Goal: Task Accomplishment & Management: Manage account settings

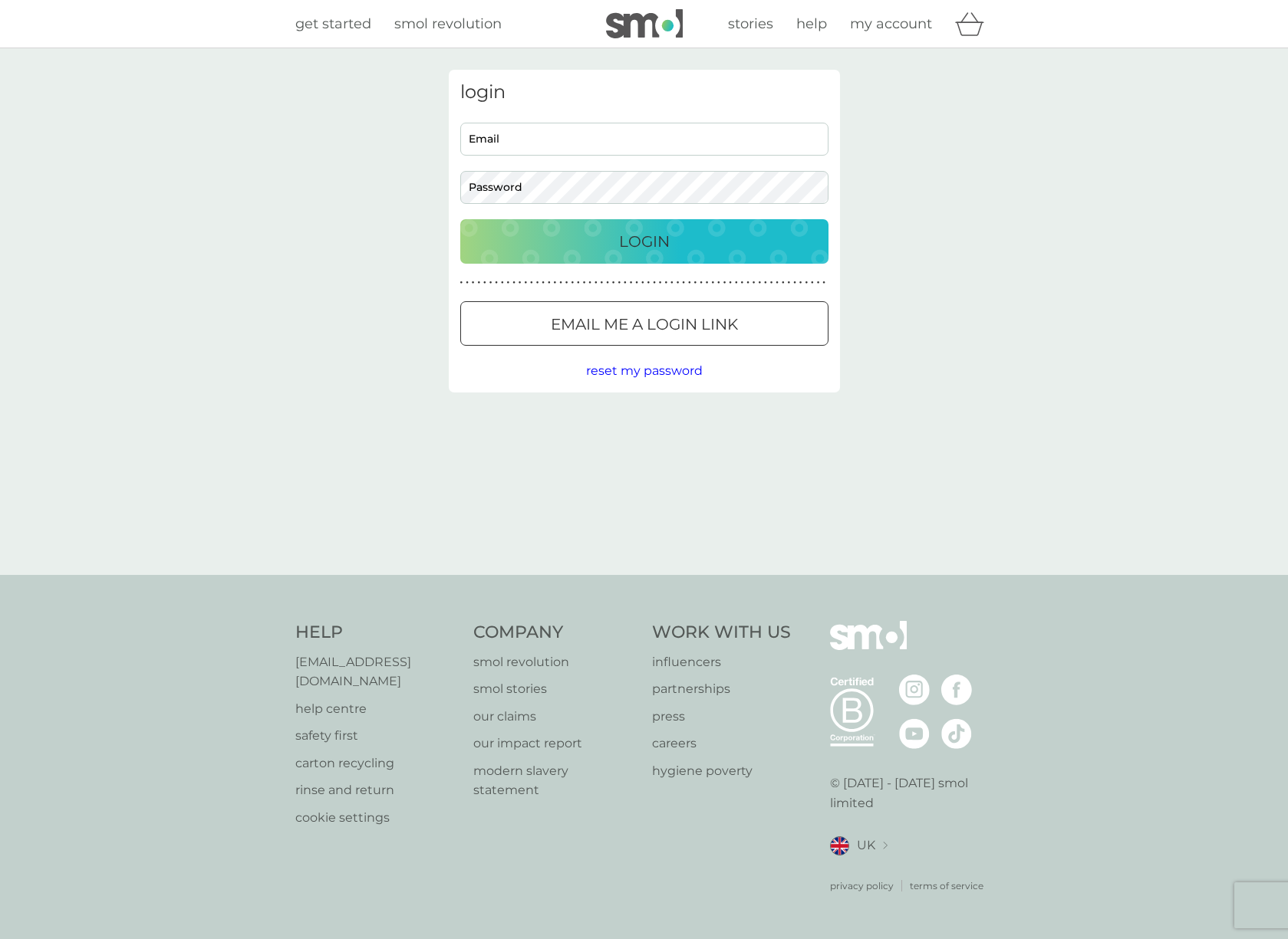
type input "mnovatschkova@gmail.com"
click at [613, 248] on div "Login" at bounding box center [644, 242] width 337 height 25
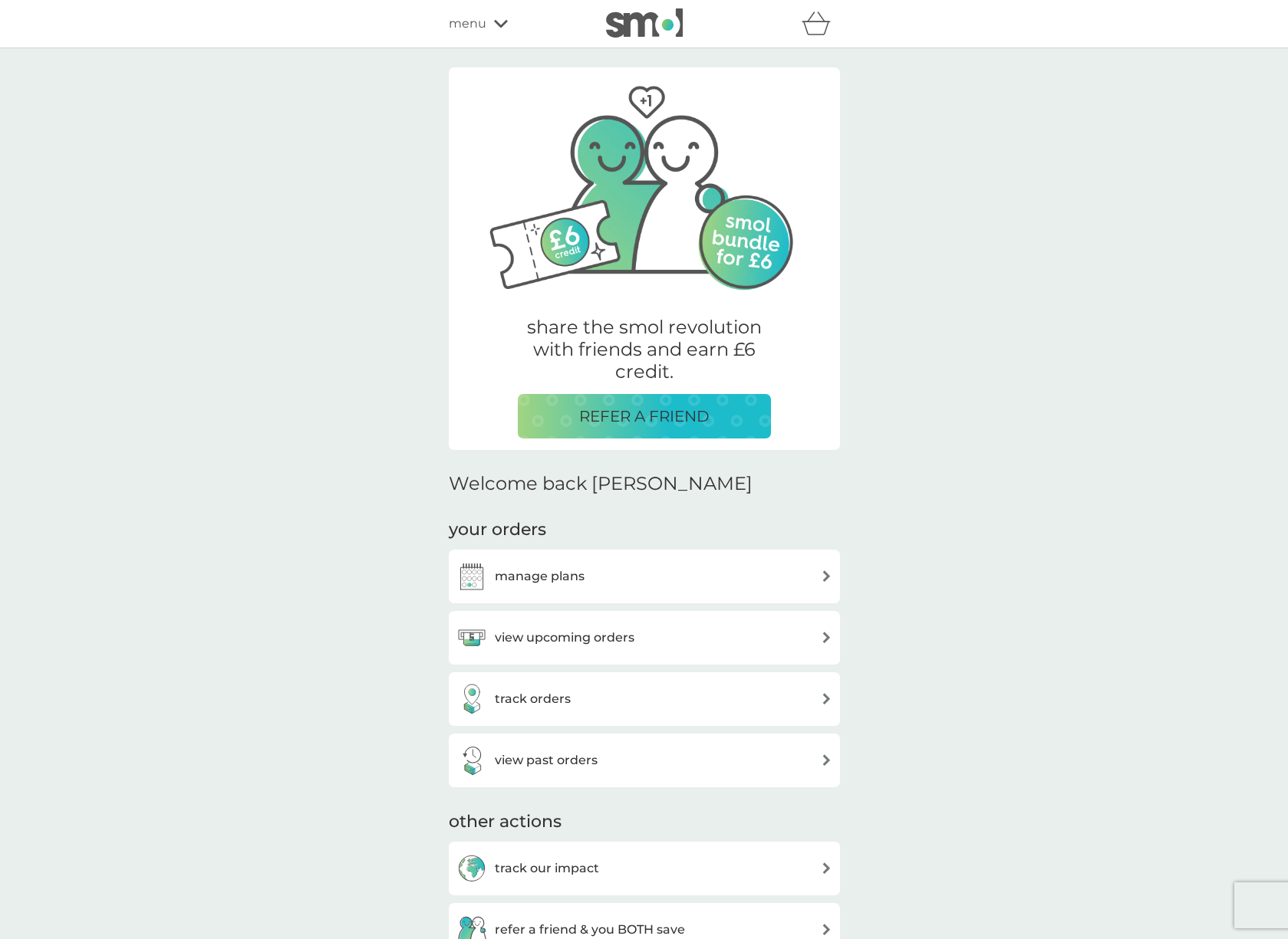
click at [656, 631] on div "view upcoming orders" at bounding box center [644, 637] width 376 height 31
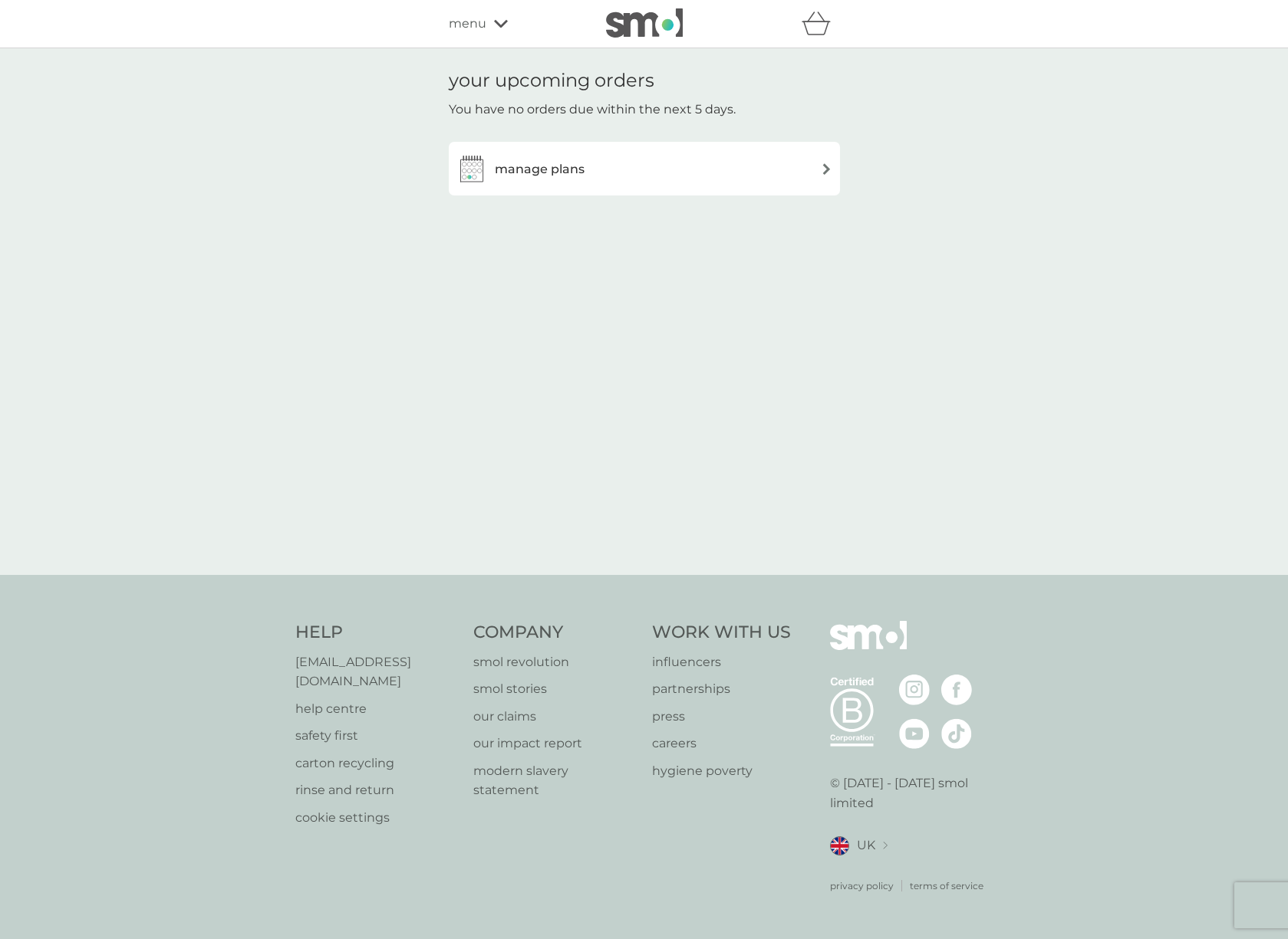
click at [621, 168] on div "manage plans" at bounding box center [644, 168] width 376 height 31
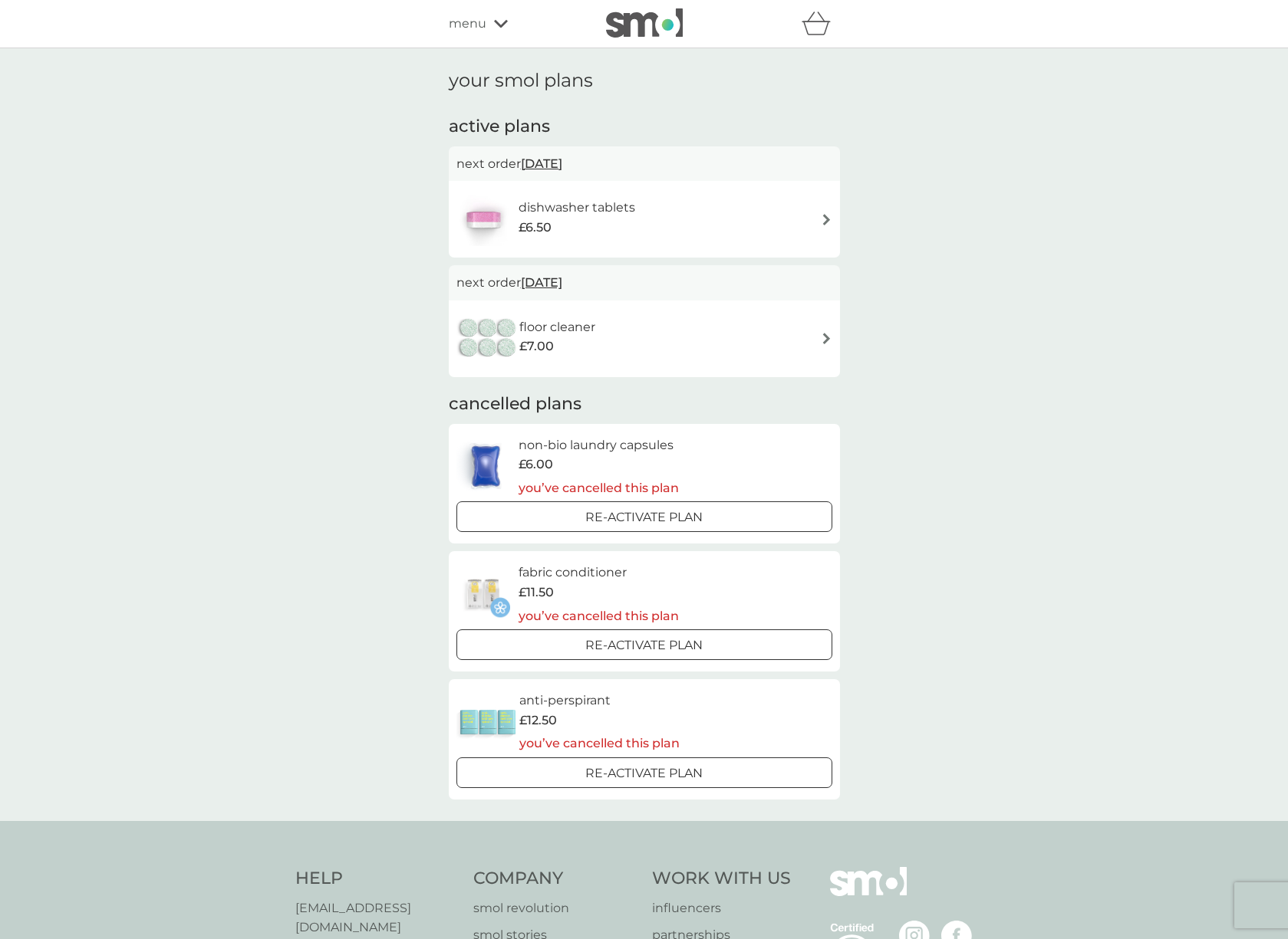
click at [821, 351] on div "floor cleaner £7.00" at bounding box center [644, 339] width 376 height 54
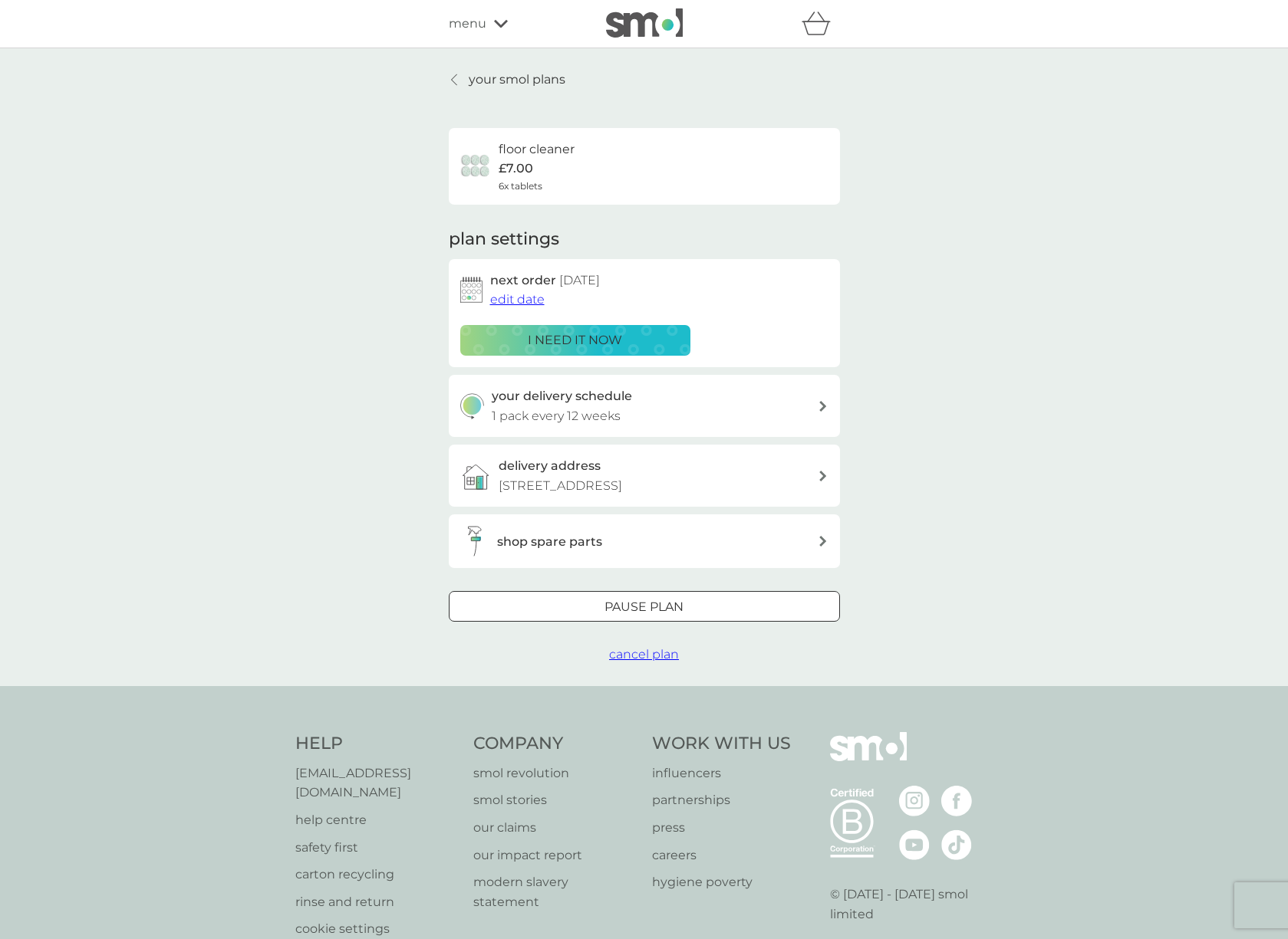
click at [642, 662] on span "cancel plan" at bounding box center [644, 655] width 70 height 15
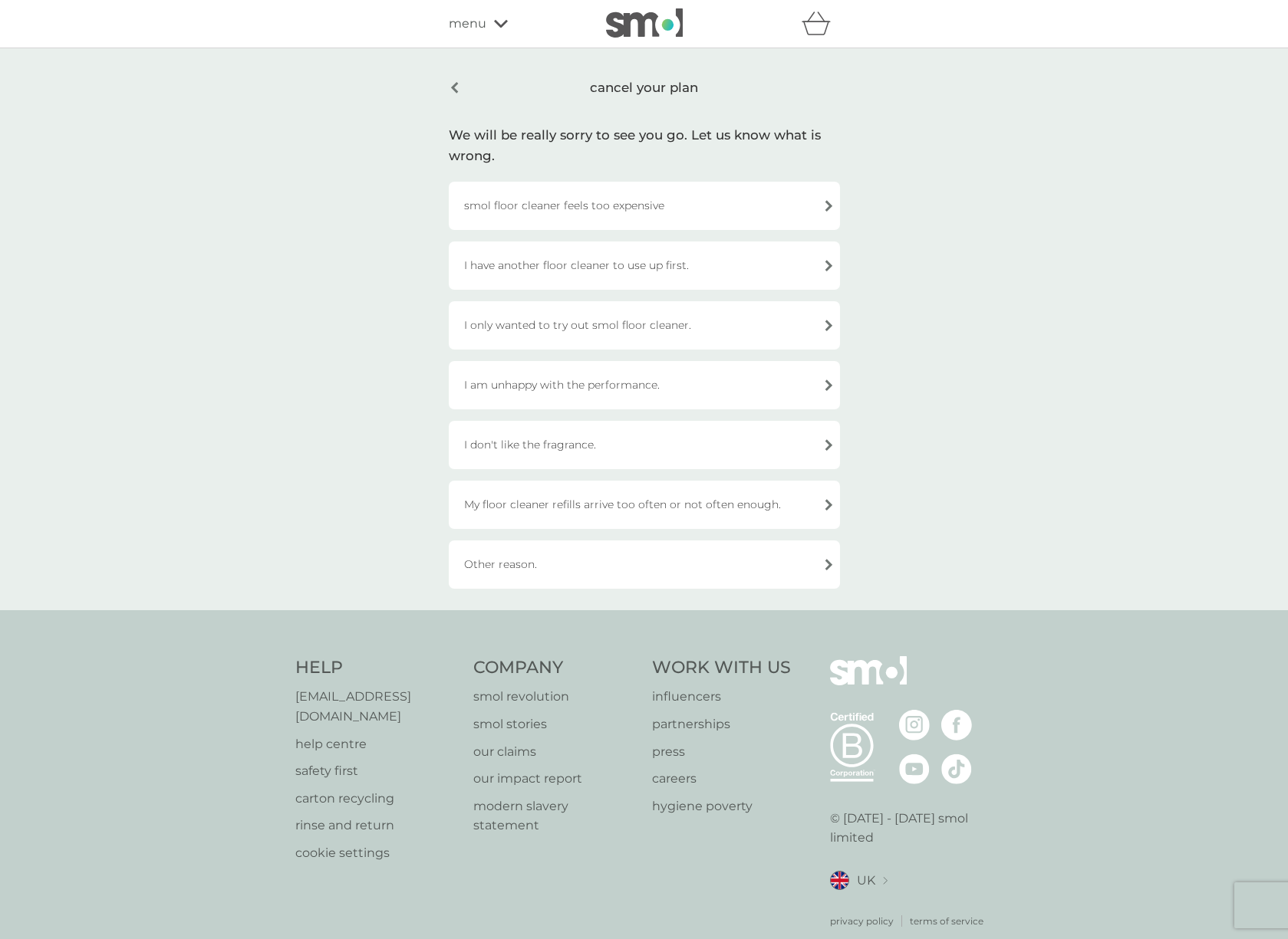
click at [718, 263] on div "I have another floor cleaner to use up first." at bounding box center [644, 265] width 391 height 49
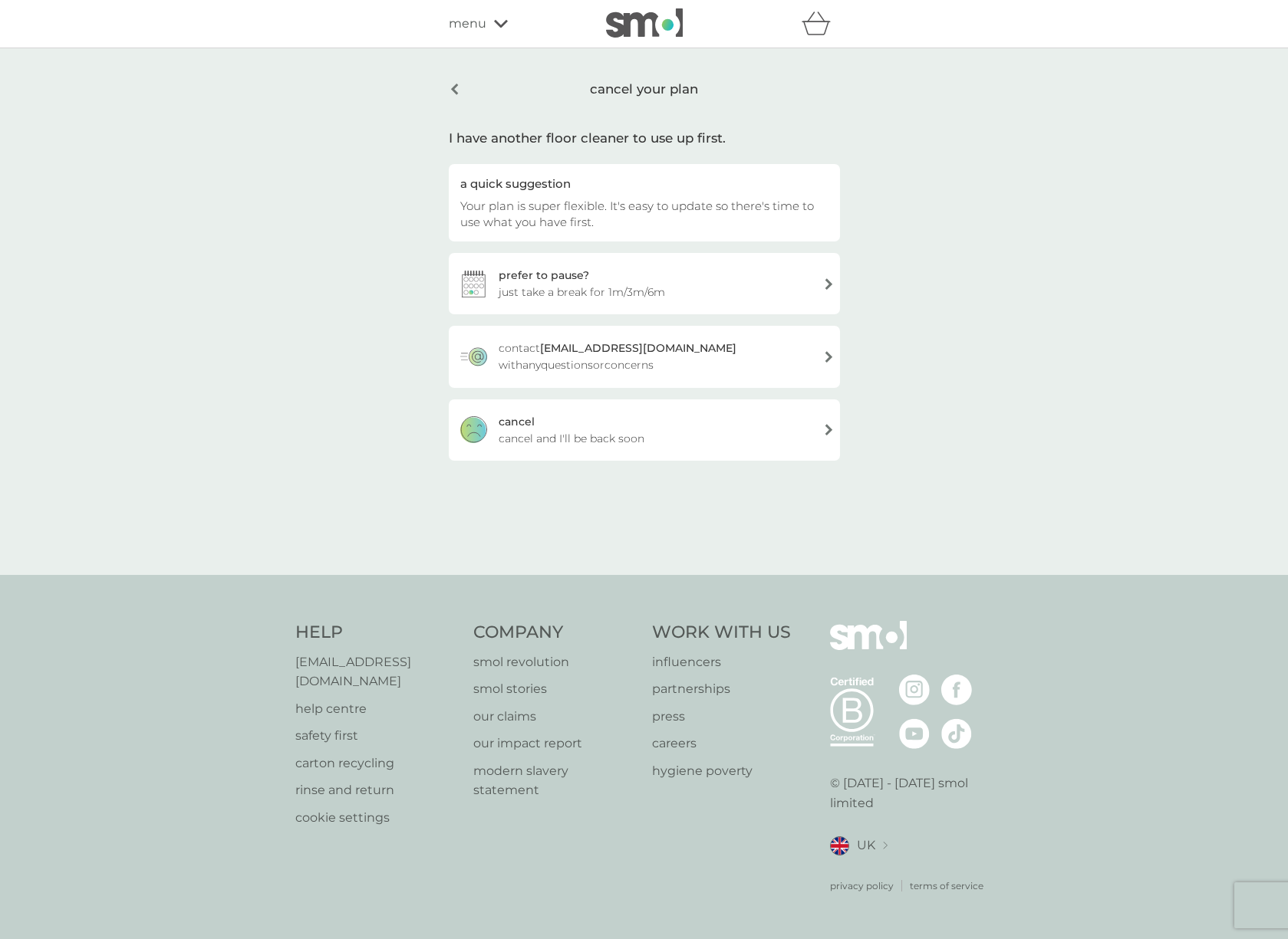
click at [642, 420] on div "[PERSON_NAME] and I'll be back soon" at bounding box center [644, 430] width 391 height 61
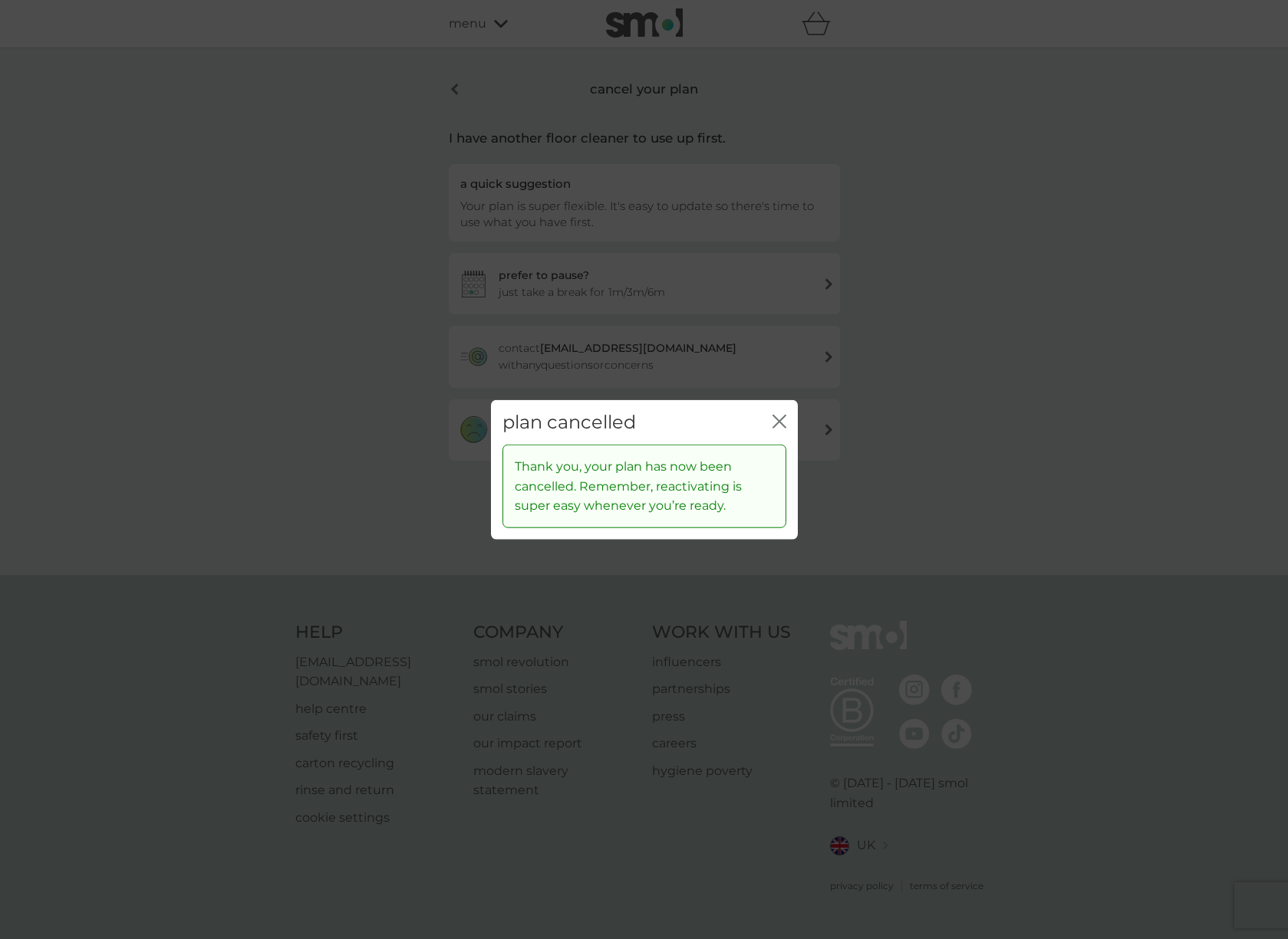
click at [1034, 476] on div "plan cancelled close Thank you, your plan has now been cancelled. Remember, rea…" at bounding box center [644, 469] width 1288 height 939
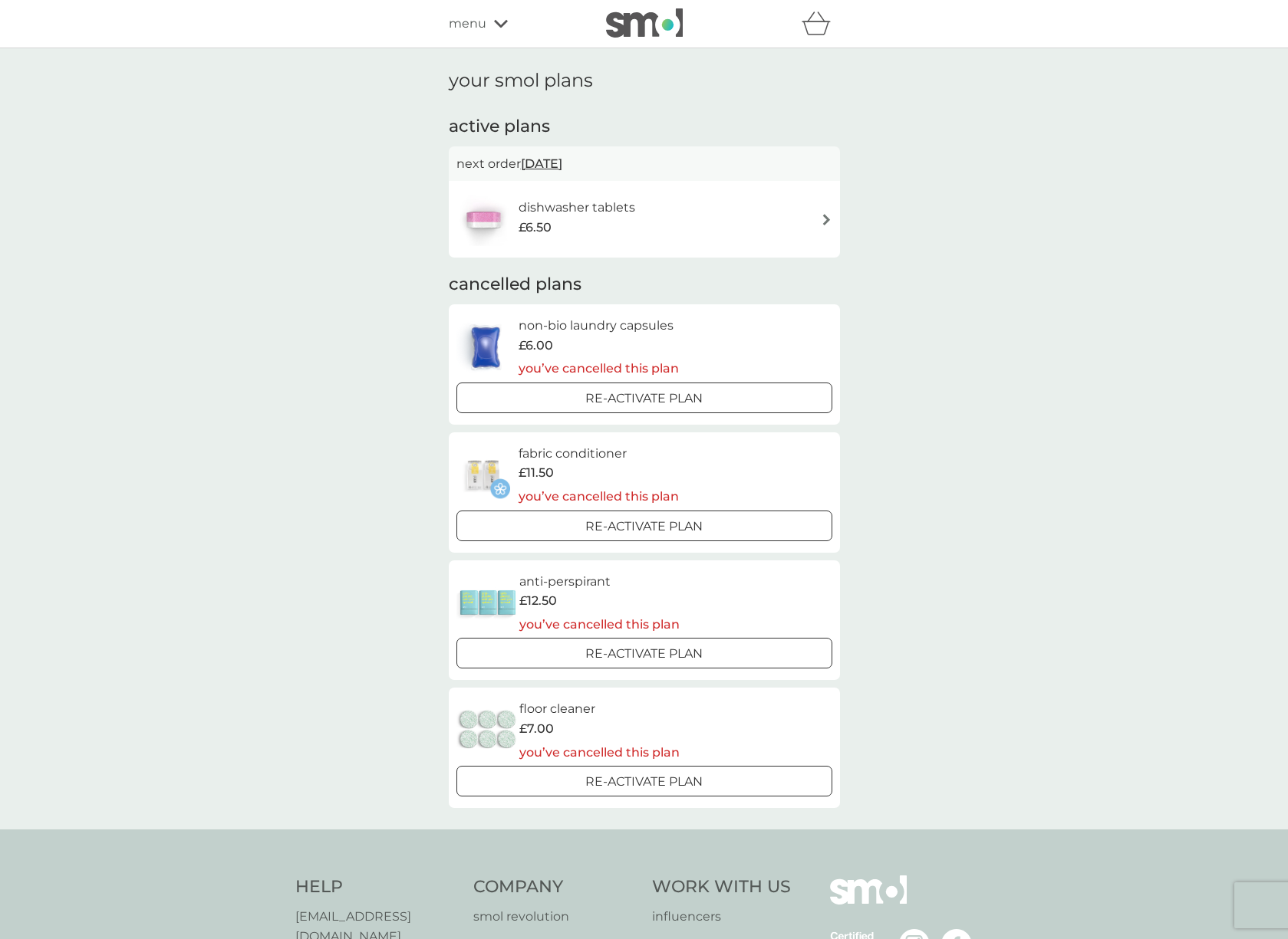
click at [824, 29] on icon "basket" at bounding box center [816, 23] width 29 height 24
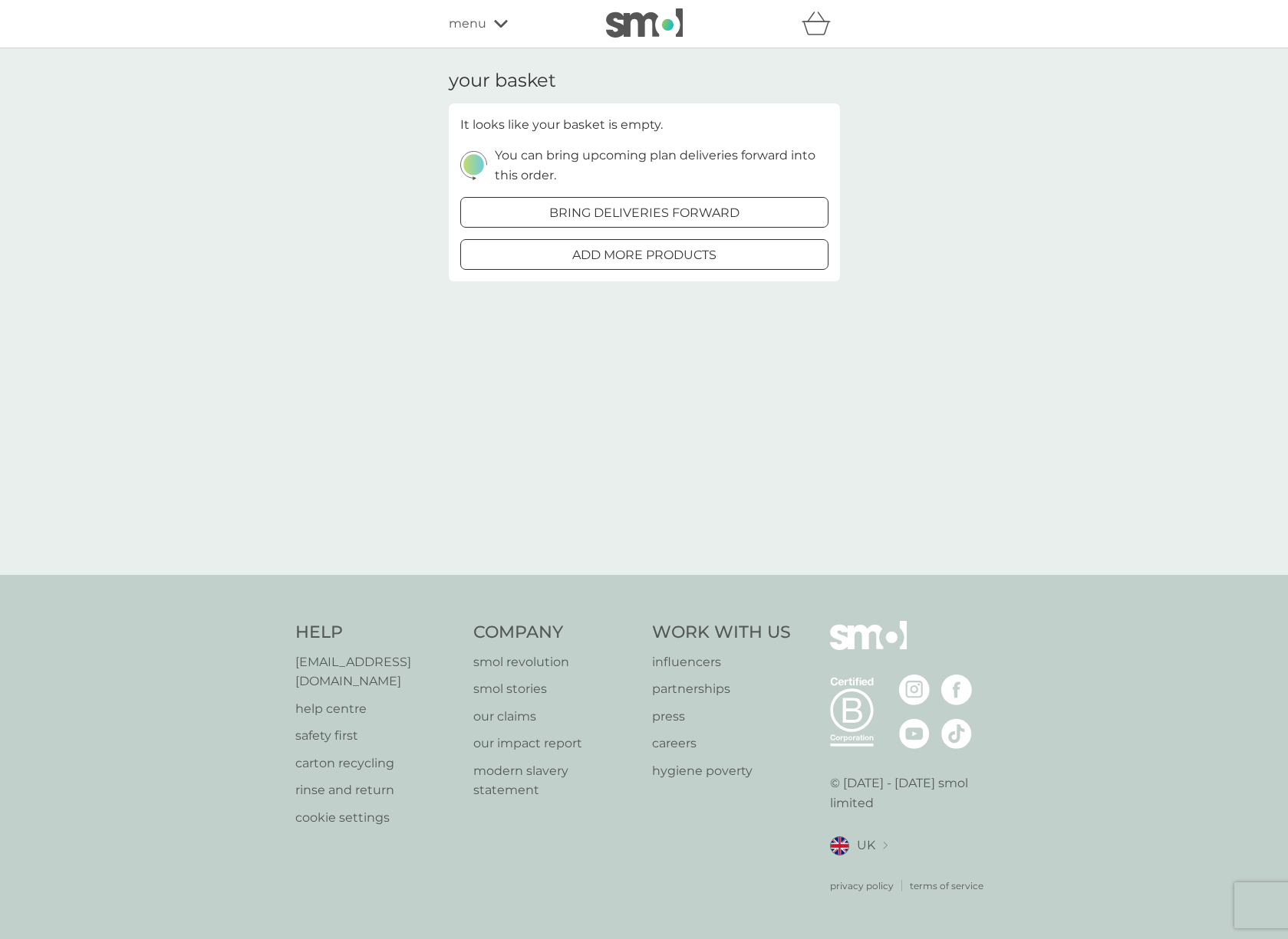
click at [478, 23] on span "menu" at bounding box center [468, 24] width 38 height 20
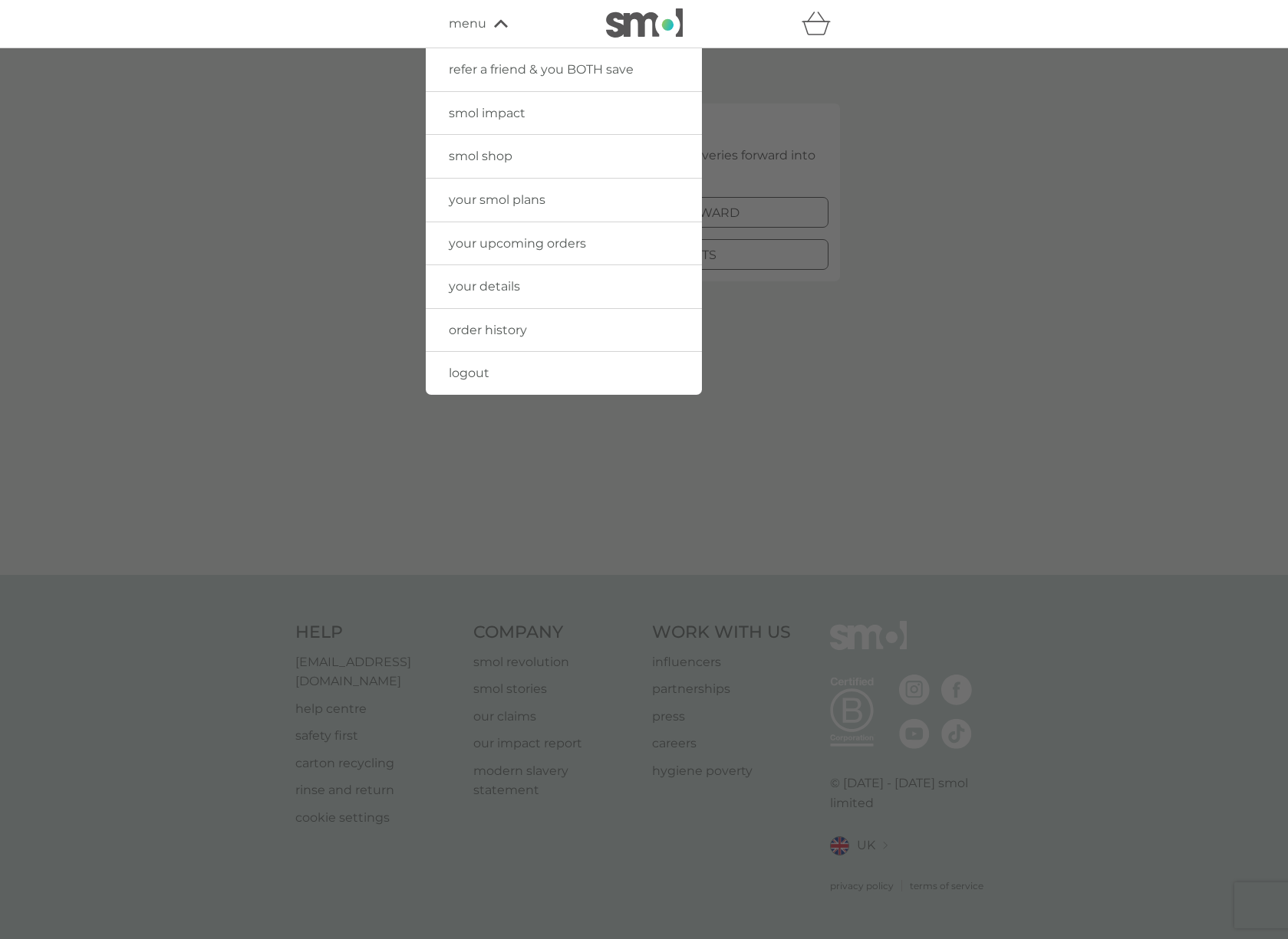
click at [503, 344] on link "order history" at bounding box center [563, 331] width 276 height 43
